Goal: Transaction & Acquisition: Subscribe to service/newsletter

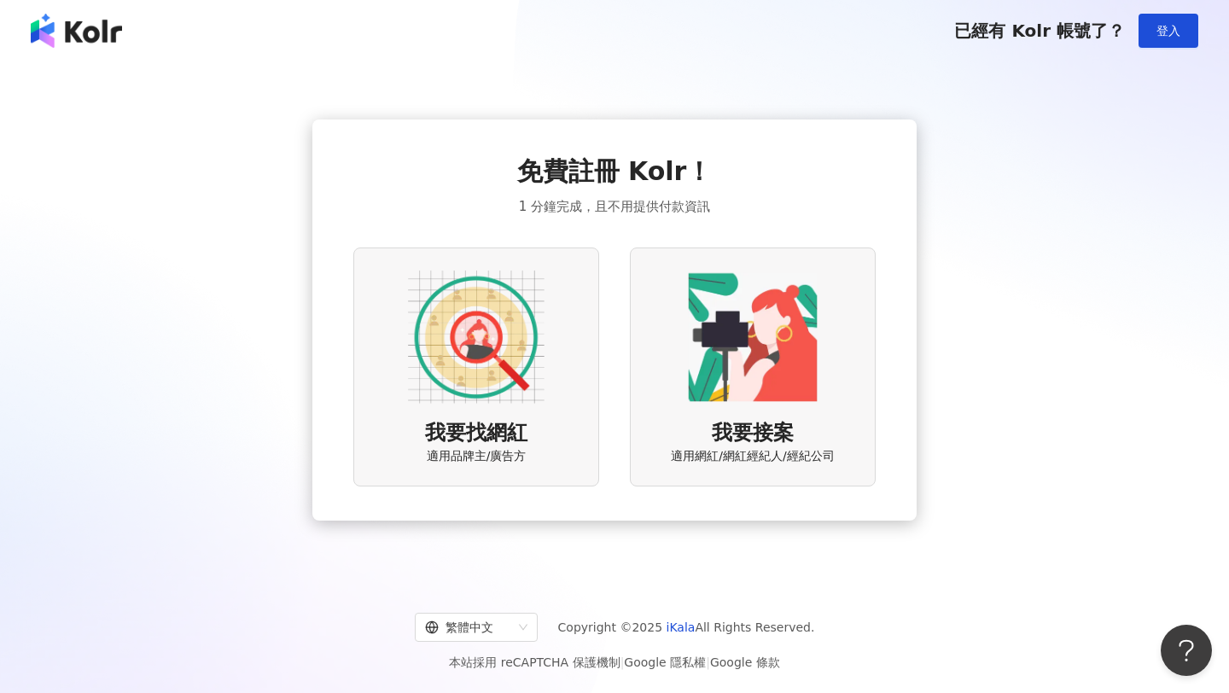
click at [102, 44] on img at bounding box center [76, 31] width 91 height 34
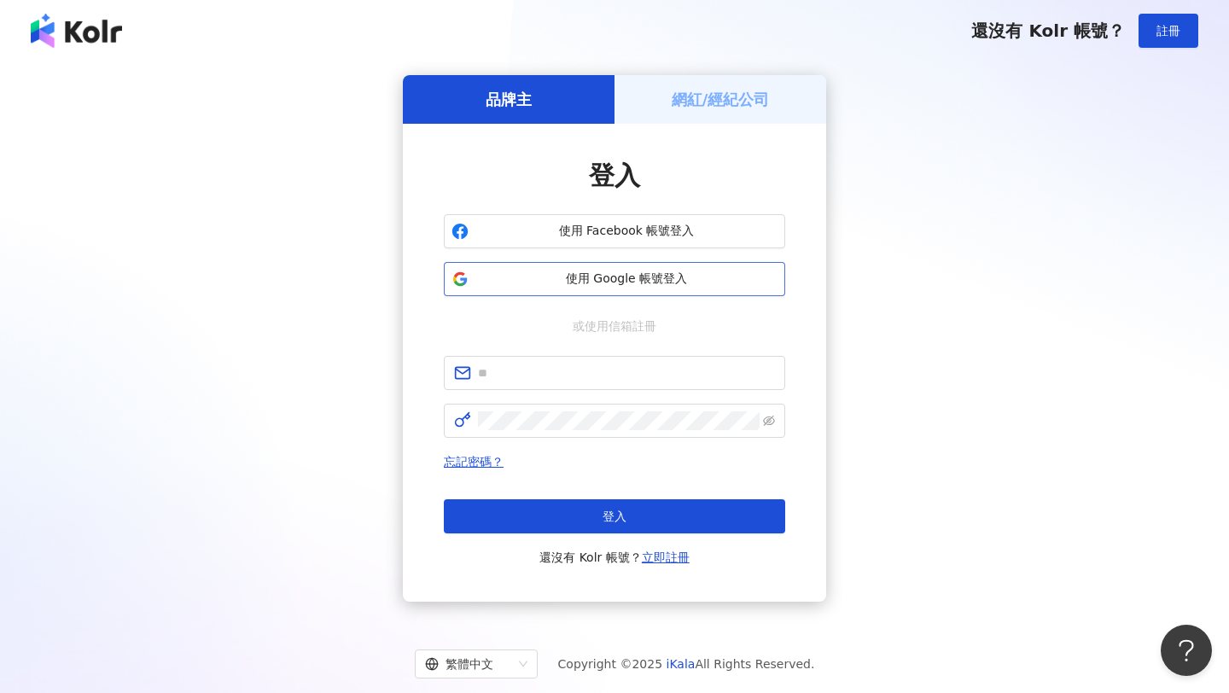
scroll to position [79, 0]
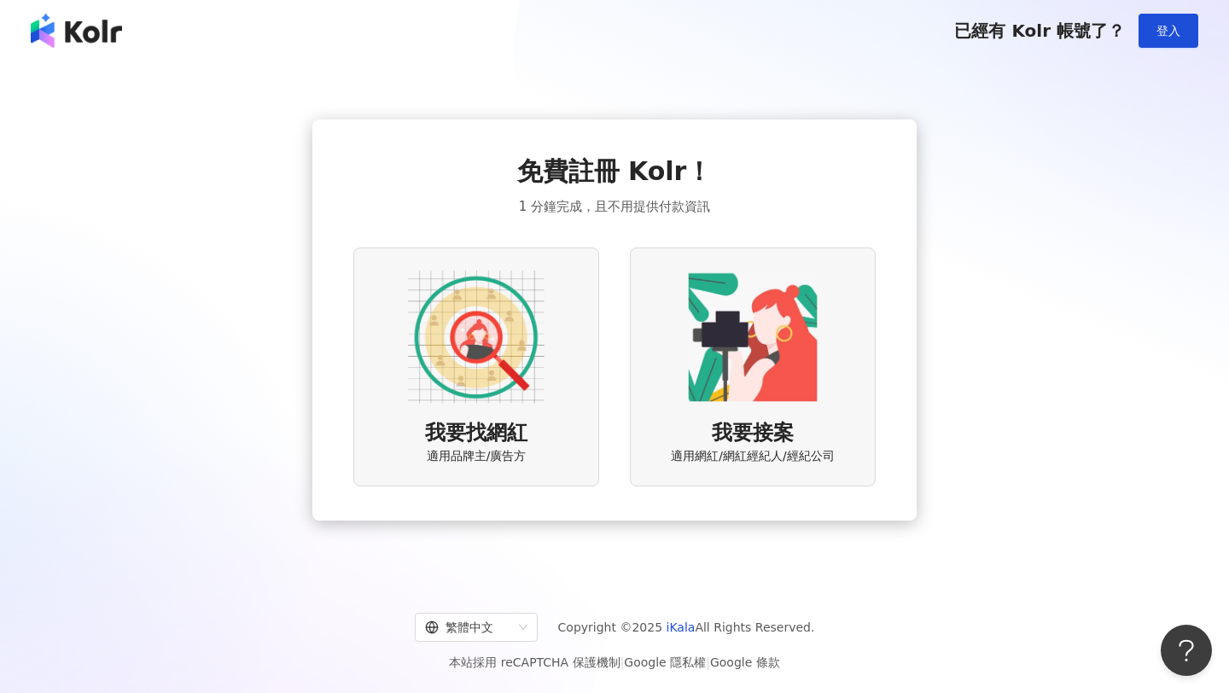
click at [568, 316] on div "我要找網紅 適用品牌主/廣告方" at bounding box center [476, 367] width 246 height 238
